Goal: Task Accomplishment & Management: Manage account settings

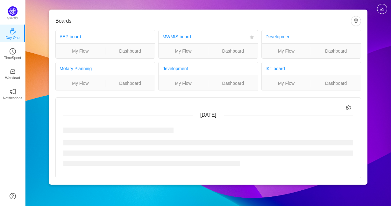
click at [183, 47] on ul "My Flow Dashboard" at bounding box center [208, 50] width 99 height 15
click at [183, 47] on link "My Flow" at bounding box center [183, 50] width 49 height 7
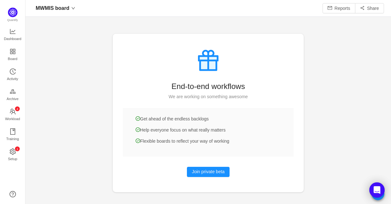
scroll to position [8, 8]
click at [11, 79] on span "Activity" at bounding box center [12, 79] width 11 height 13
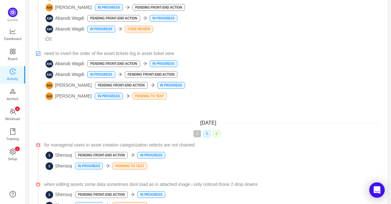
scroll to position [510, 0]
